Goal: Transaction & Acquisition: Purchase product/service

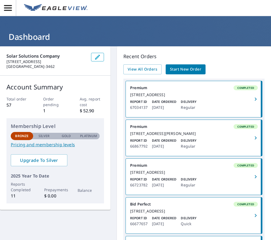
click at [187, 67] on span "Start New Order" at bounding box center [185, 69] width 31 height 7
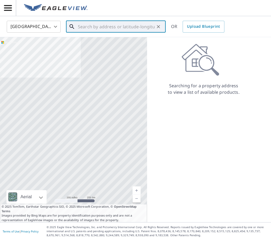
click at [113, 28] on input "text" at bounding box center [116, 26] width 77 height 15
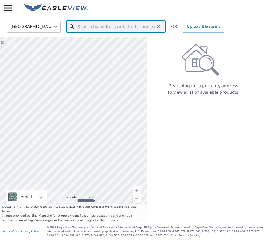
paste input "[STREET_ADDRESS]"
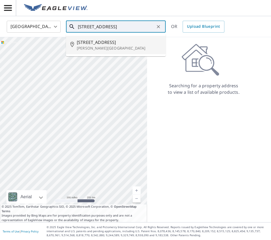
click at [99, 46] on p "[PERSON_NAME][GEOGRAPHIC_DATA]" at bounding box center [119, 47] width 85 height 5
type input "[STREET_ADDRESS][PERSON_NAME]"
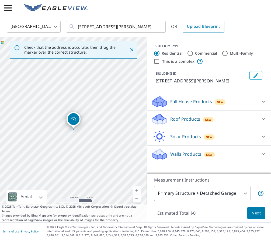
click at [137, 188] on link "Current Level 17, Zoom In" at bounding box center [136, 190] width 8 height 8
click at [137, 188] on link "Current Level 17.853779259148954, Zoom In" at bounding box center [136, 190] width 8 height 8
click at [264, 140] on icon at bounding box center [263, 136] width 6 height 6
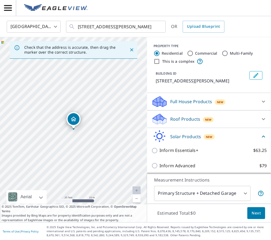
click at [245, 192] on body "MS MS [GEOGRAPHIC_DATA] US ​ [STREET_ADDRESS][PERSON_NAME] ​ OR Upload Blueprin…" at bounding box center [135, 120] width 271 height 240
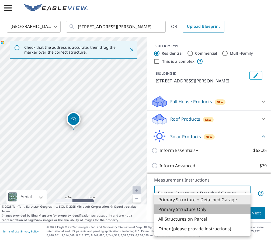
click at [215, 207] on li "Primary Structure Only" at bounding box center [202, 209] width 96 height 10
type input "2"
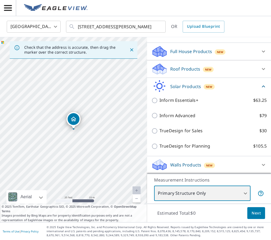
scroll to position [57, 0]
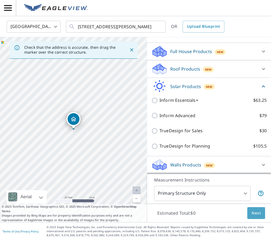
click at [257, 212] on span "Next" at bounding box center [255, 213] width 9 height 7
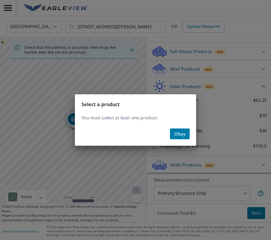
click at [183, 135] on span "Okay" at bounding box center [179, 134] width 11 height 8
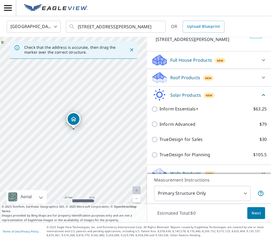
scroll to position [39, 0]
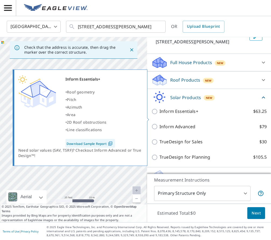
click at [100, 142] on link "Download Sample Report" at bounding box center [90, 143] width 50 height 9
click at [155, 115] on input "Inform Essentials+ $63.25" at bounding box center [155, 111] width 8 height 6
checkbox input "true"
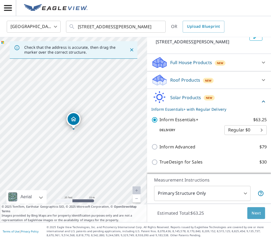
click at [257, 212] on span "Next" at bounding box center [255, 213] width 9 height 7
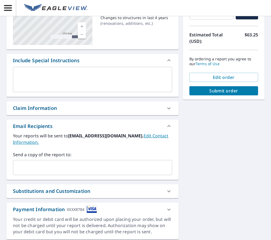
scroll to position [106, 0]
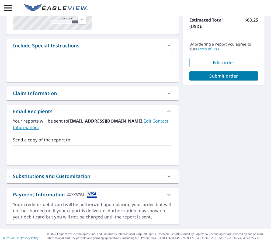
click at [67, 148] on input "text" at bounding box center [88, 153] width 146 height 10
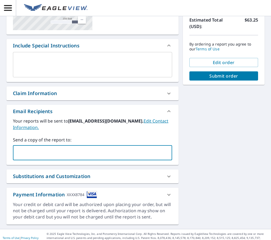
type input "[EMAIL_ADDRESS][DOMAIN_NAME]"
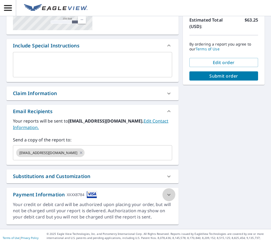
click at [170, 194] on icon at bounding box center [168, 195] width 3 height 2
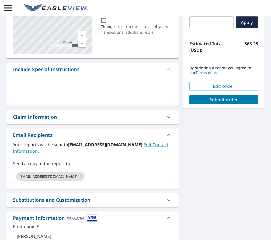
scroll to position [79, 0]
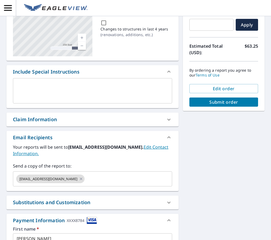
click at [224, 101] on span "Submit order" at bounding box center [224, 102] width 60 height 6
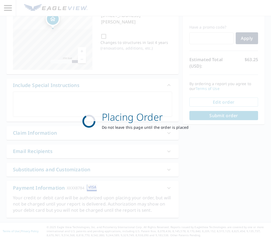
scroll to position [66, 0]
